Goal: Answer question/provide support: Share knowledge or assist other users

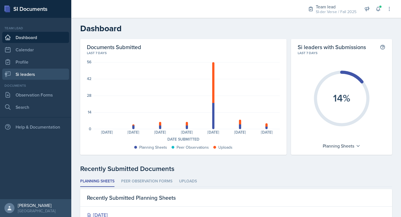
click at [26, 71] on link "Si leaders" at bounding box center [35, 73] width 67 height 11
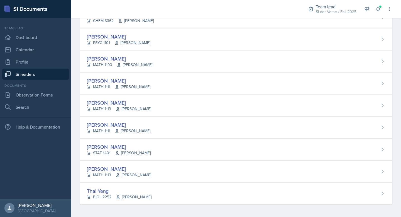
scroll to position [353, 0]
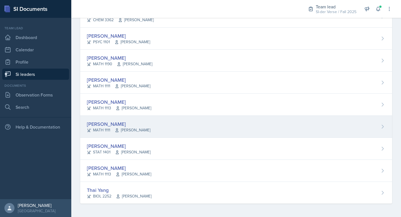
click at [147, 119] on div "[PERSON_NAME] MATH 1111 [PERSON_NAME]" at bounding box center [236, 127] width 312 height 22
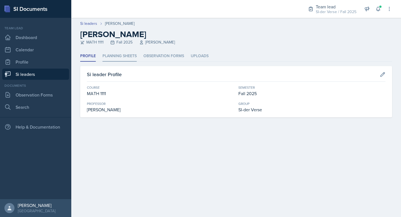
click at [127, 57] on li "Planning Sheets" at bounding box center [119, 56] width 34 height 11
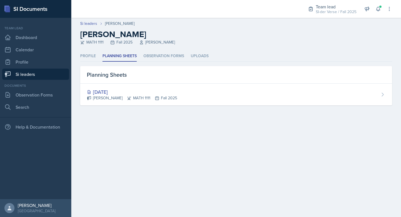
click at [31, 75] on link "Si leaders" at bounding box center [35, 73] width 67 height 11
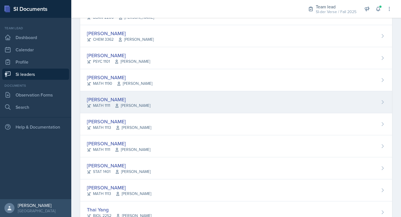
scroll to position [333, 0]
click at [141, 104] on div "Lilianne Mezayek MATH 1111 Lori Joseph" at bounding box center [236, 102] width 312 height 22
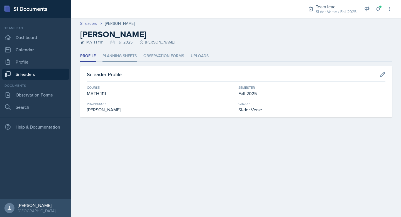
click at [123, 54] on li "Planning Sheets" at bounding box center [119, 56] width 34 height 11
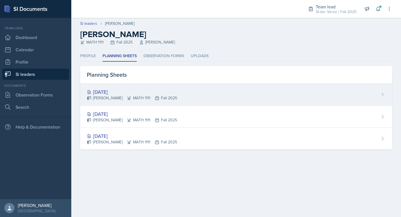
click at [139, 90] on div "[DATE]" at bounding box center [132, 92] width 90 height 8
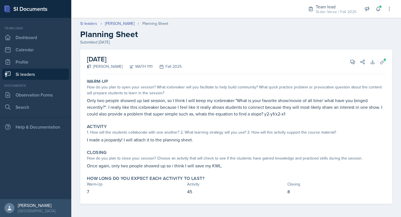
scroll to position [0, 0]
drag, startPoint x: 164, startPoint y: 98, endPoint x: 175, endPoint y: 99, distance: 10.7
click at [174, 99] on p "Only two people showed up last session, so I think I will keep my icebreaker "W…" at bounding box center [236, 107] width 298 height 20
click at [170, 99] on p "Only two people showed up last session, so I think I will keep my icebreaker "W…" at bounding box center [236, 107] width 298 height 20
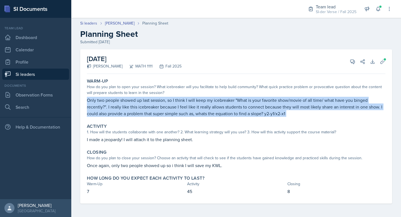
click at [170, 99] on p "Only two people showed up last session, so I think I will keep my icebreaker "W…" at bounding box center [236, 107] width 298 height 20
click at [350, 60] on icon at bounding box center [352, 62] width 4 height 4
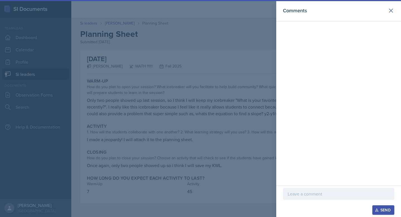
click at [175, 92] on div at bounding box center [200, 108] width 401 height 217
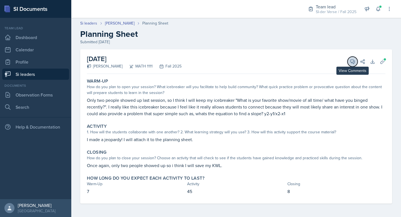
click at [350, 64] on icon at bounding box center [353, 62] width 6 height 6
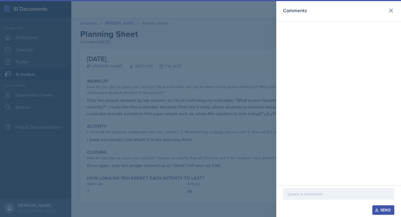
click at [310, 195] on p at bounding box center [339, 193] width 102 height 7
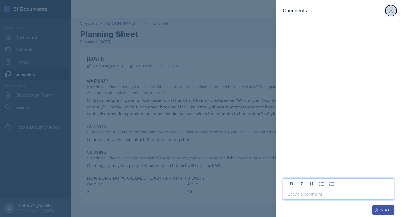
click at [390, 9] on icon at bounding box center [390, 10] width 7 height 7
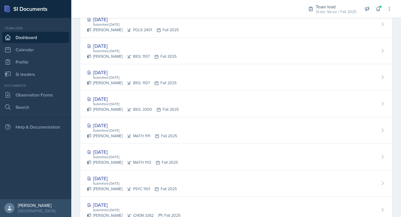
scroll to position [76, 0]
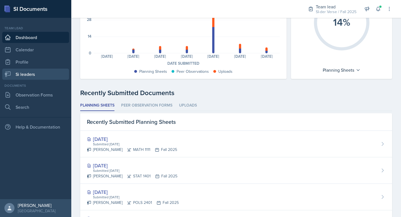
click at [29, 74] on link "Si leaders" at bounding box center [35, 73] width 67 height 11
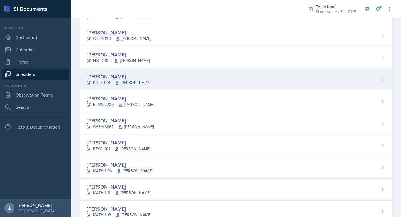
scroll to position [299, 0]
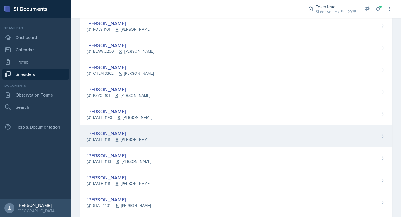
click at [143, 129] on div "[PERSON_NAME] MATH 1111 [PERSON_NAME]" at bounding box center [236, 136] width 312 height 22
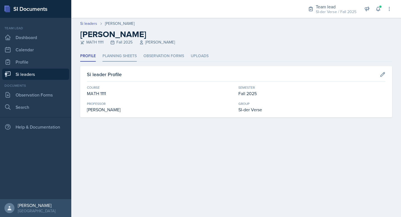
click at [124, 52] on li "Planning Sheets" at bounding box center [119, 56] width 34 height 11
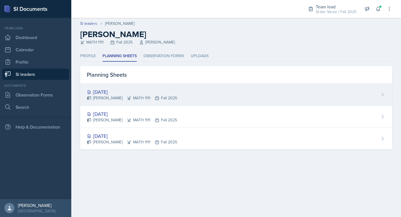
click at [124, 91] on div "[DATE]" at bounding box center [132, 92] width 90 height 8
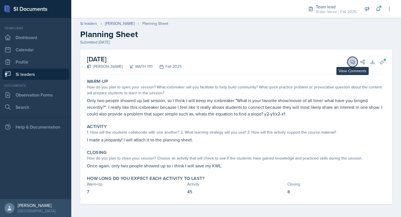
click at [350, 62] on icon at bounding box center [353, 62] width 6 height 6
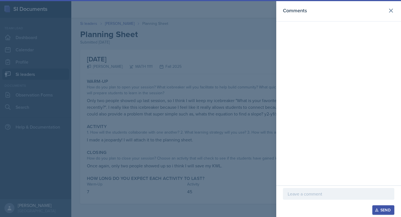
click at [301, 194] on p at bounding box center [339, 193] width 102 height 7
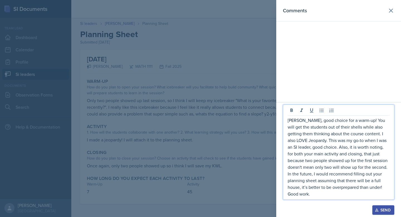
click at [321, 195] on p "[PERSON_NAME], good choice for a warm-up! You will get the students out of thei…" at bounding box center [339, 157] width 102 height 80
click at [379, 208] on div "Send" at bounding box center [383, 209] width 15 height 4
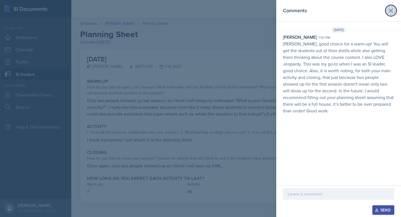
click at [390, 9] on icon at bounding box center [390, 10] width 7 height 7
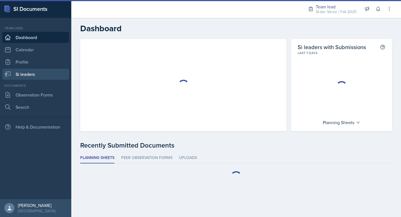
click at [42, 76] on link "Si leaders" at bounding box center [35, 73] width 67 height 11
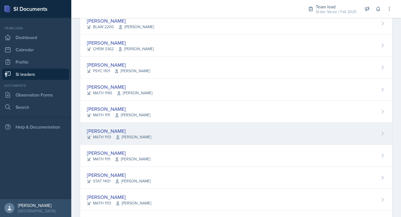
scroll to position [353, 0]
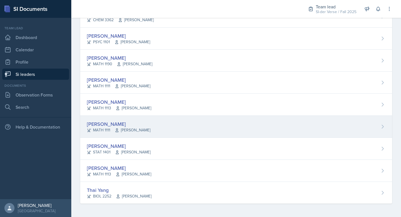
click at [136, 124] on div "[PERSON_NAME]" at bounding box center [118, 124] width 63 height 8
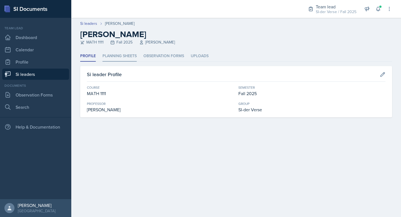
click at [119, 56] on li "Planning Sheets" at bounding box center [119, 56] width 34 height 11
